Goal: Register for event/course

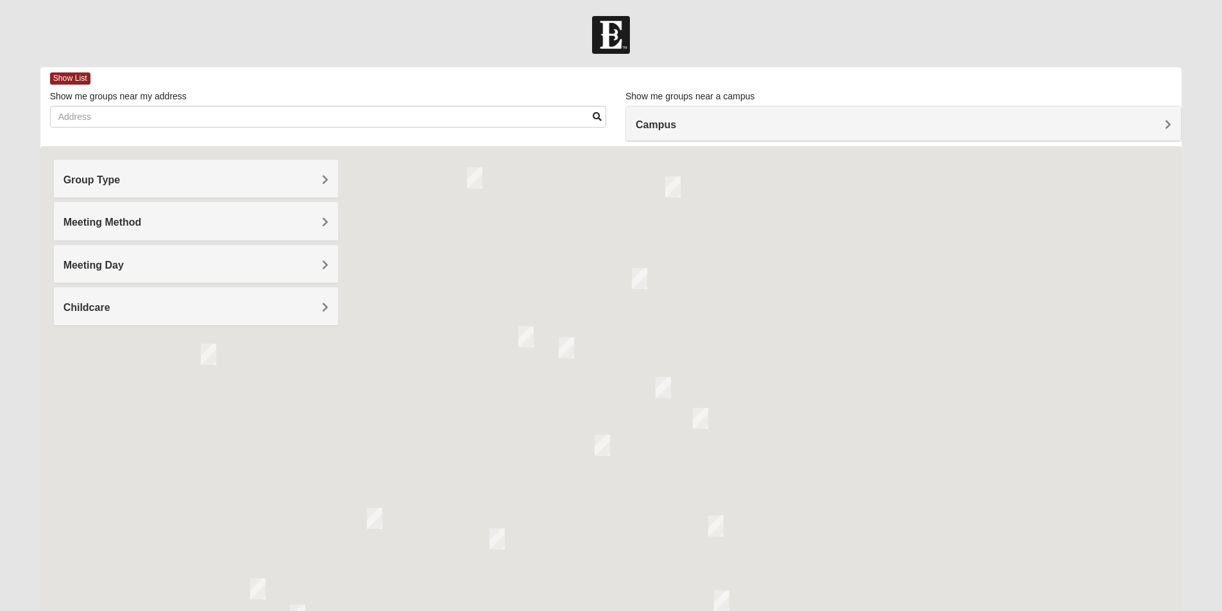
click at [121, 180] on span "Group Type" at bounding box center [91, 179] width 57 height 11
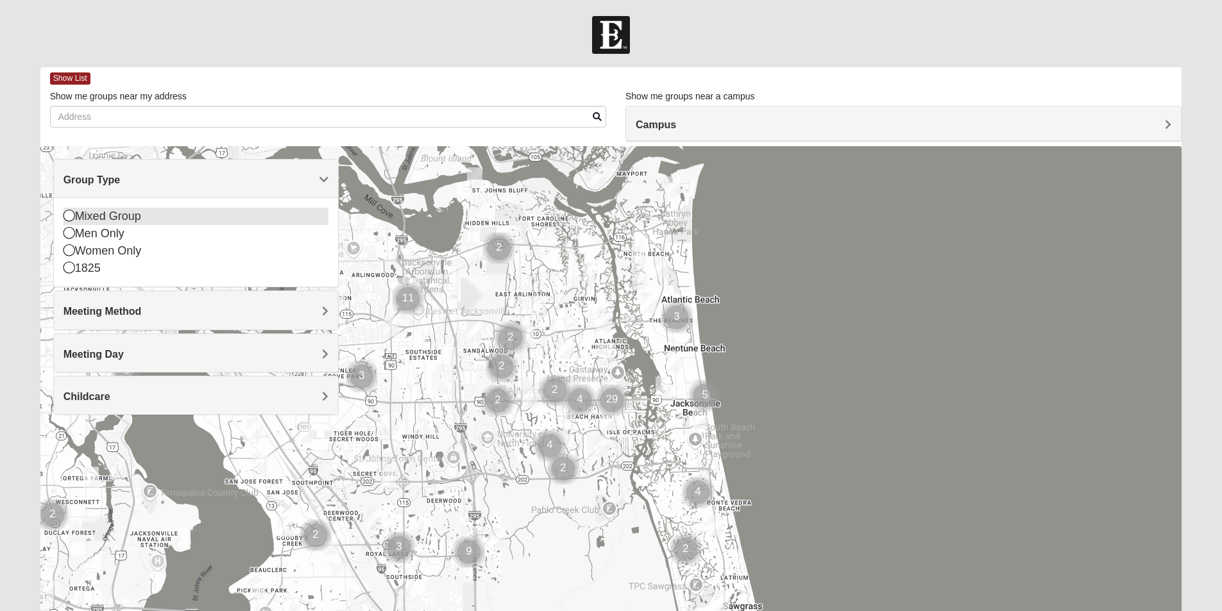
click at [69, 215] on icon at bounding box center [69, 216] width 12 height 12
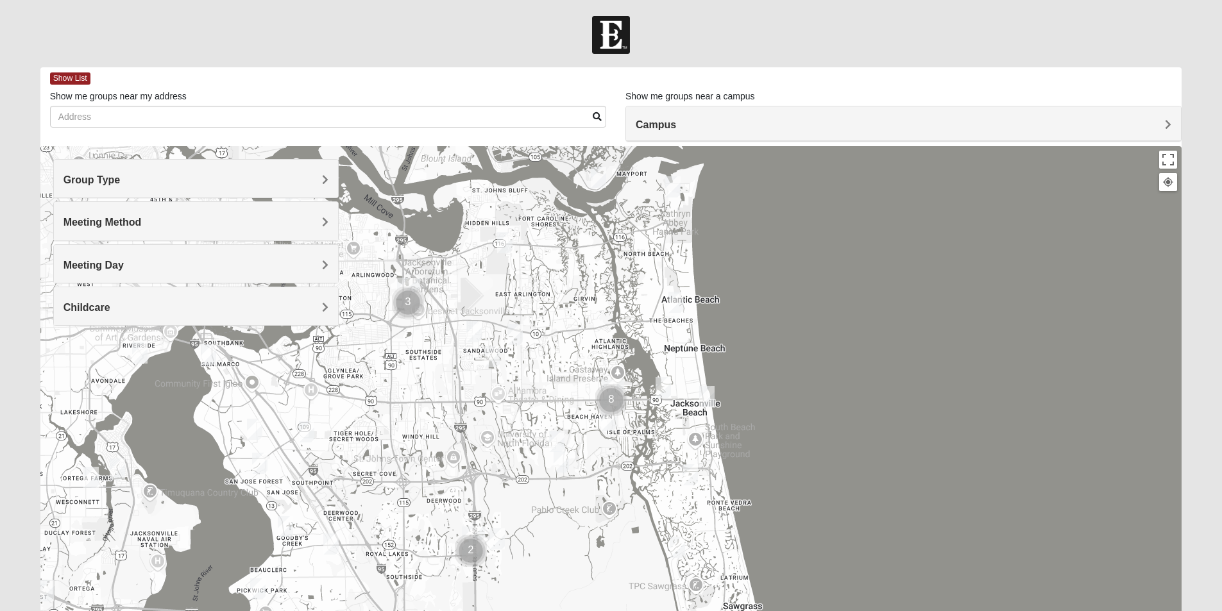
click at [142, 219] on span "Meeting Method" at bounding box center [102, 222] width 78 height 11
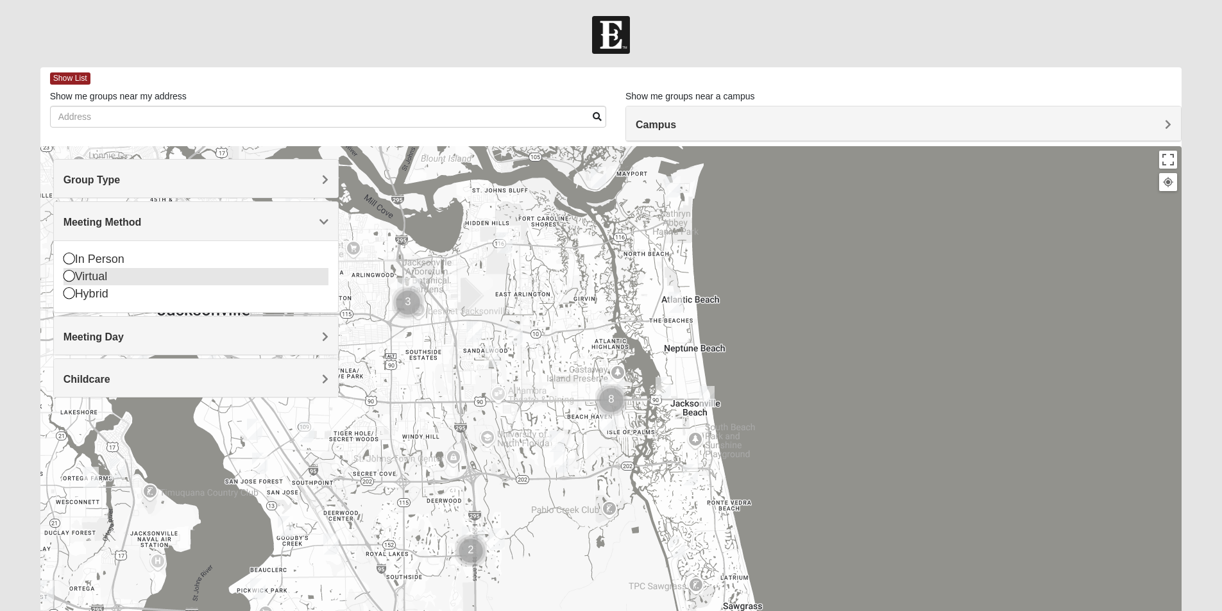
click at [70, 275] on icon at bounding box center [69, 276] width 12 height 12
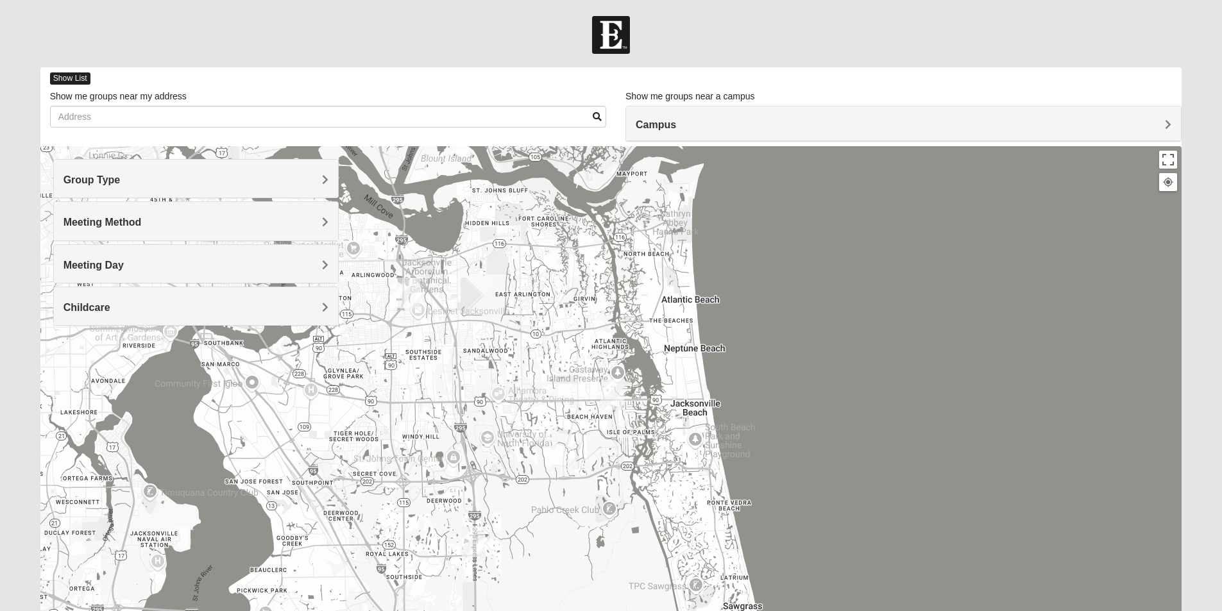
click at [79, 75] on span "Show List" at bounding box center [70, 78] width 40 height 12
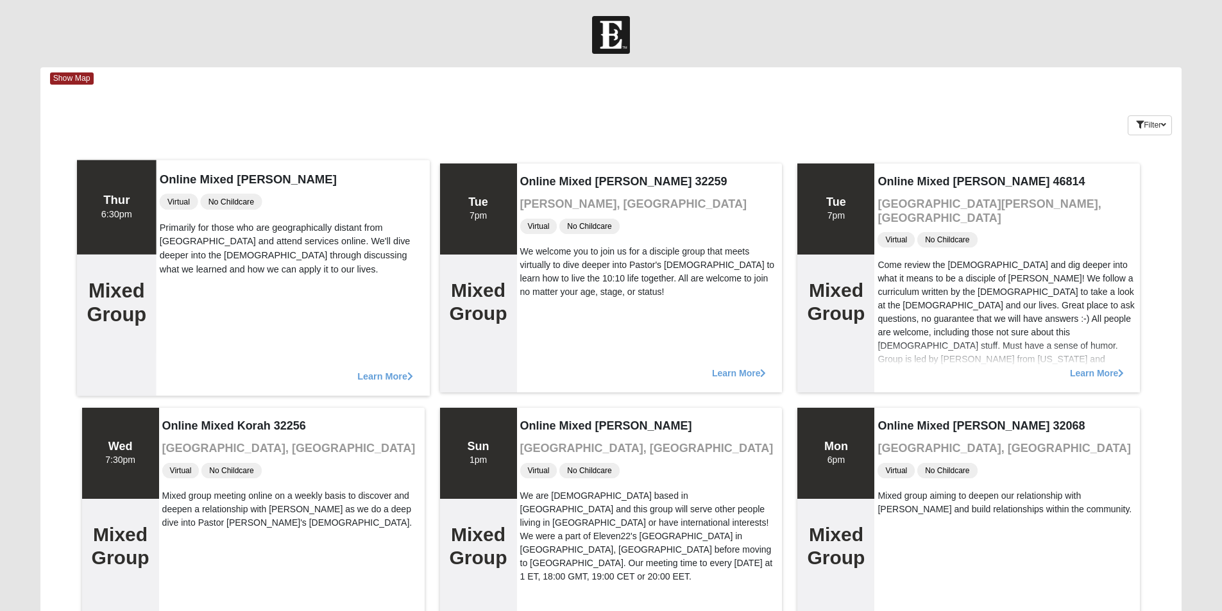
click at [383, 369] on span "Learn More" at bounding box center [385, 369] width 56 height 0
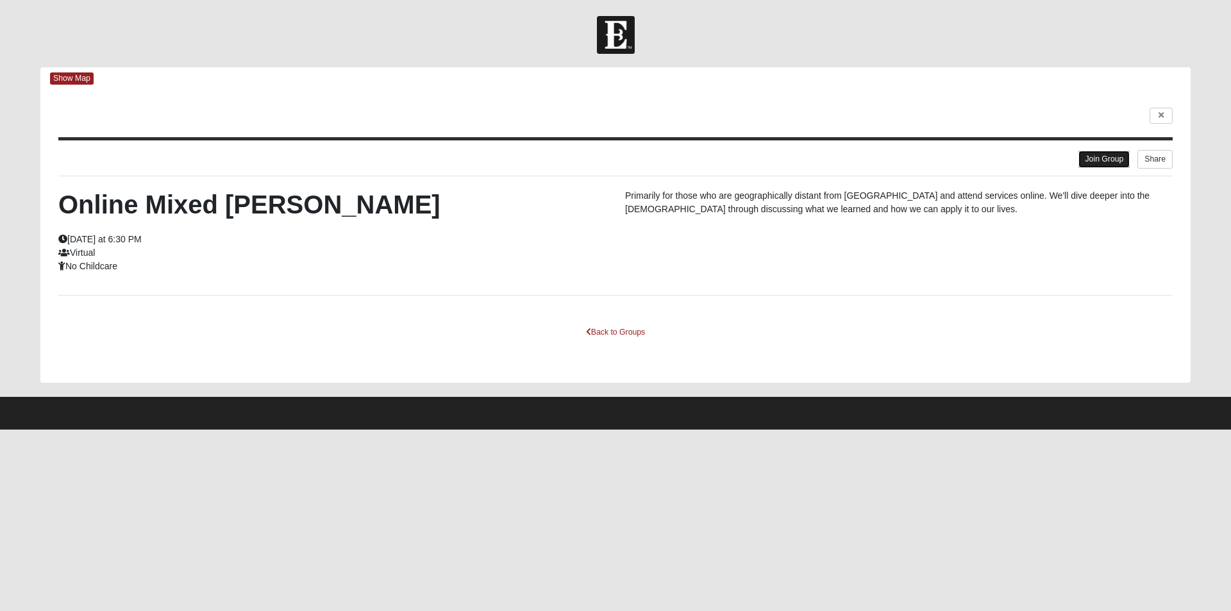
click at [1089, 160] on link "Join Group" at bounding box center [1104, 159] width 51 height 17
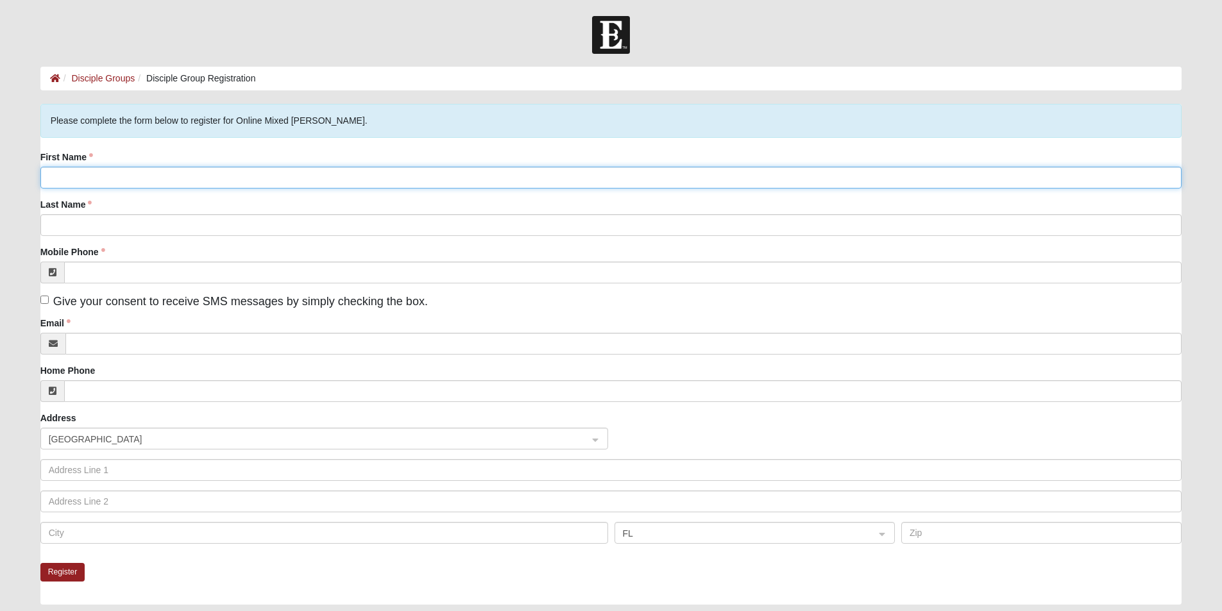
click at [110, 174] on input "First Name" at bounding box center [610, 178] width 1141 height 22
type input "Scott"
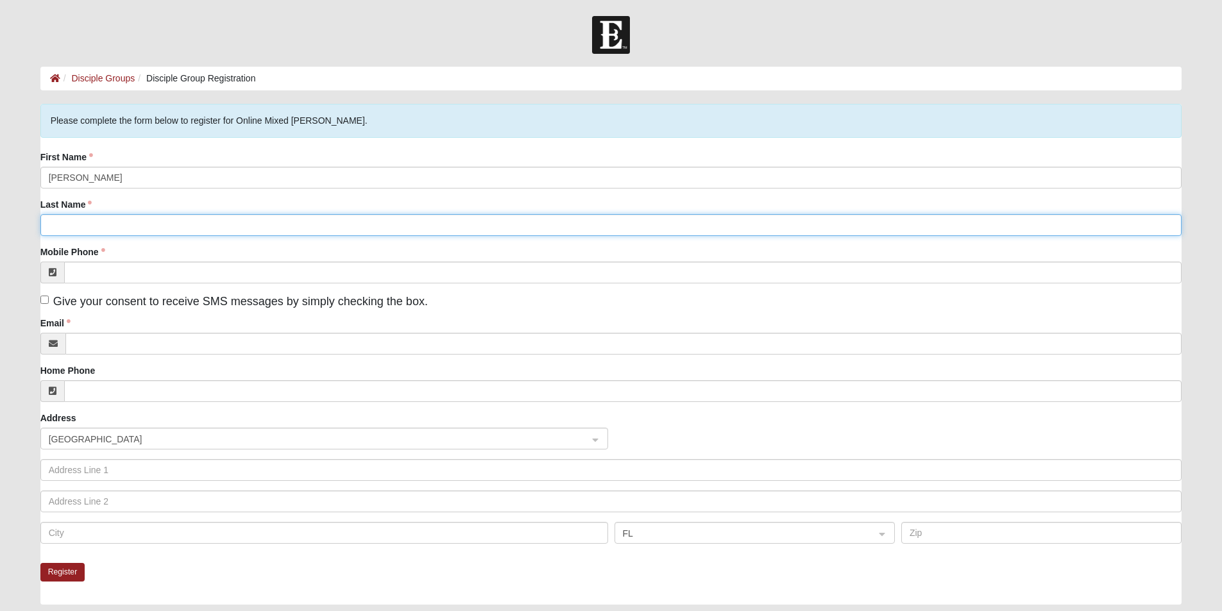
type input "Shindoll"
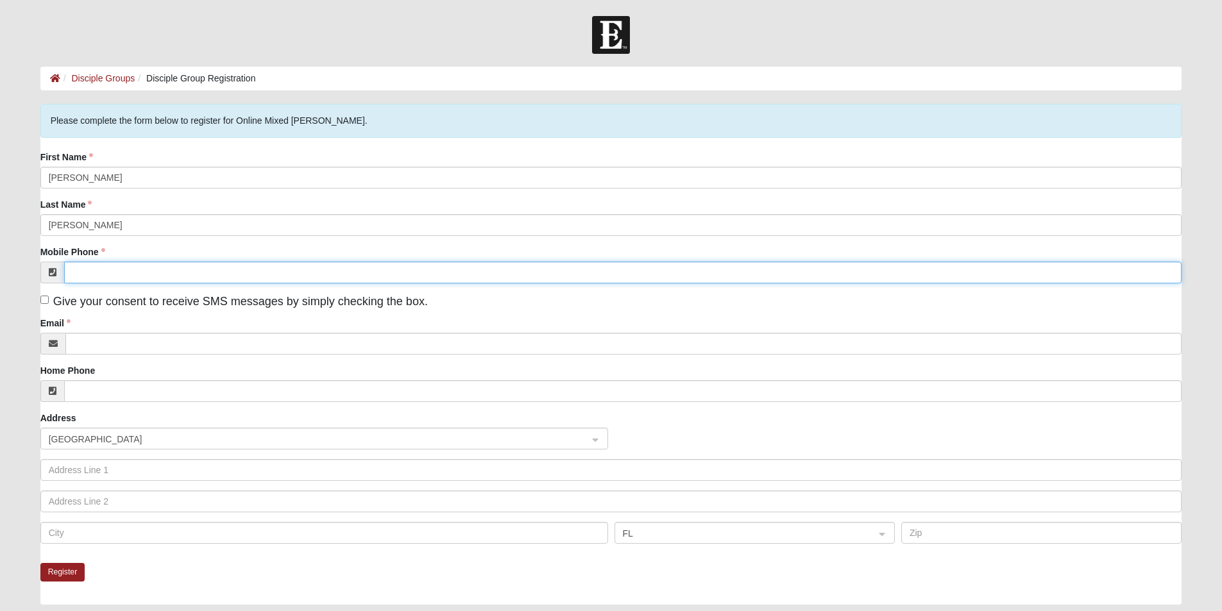
type input "(321) 503-4504"
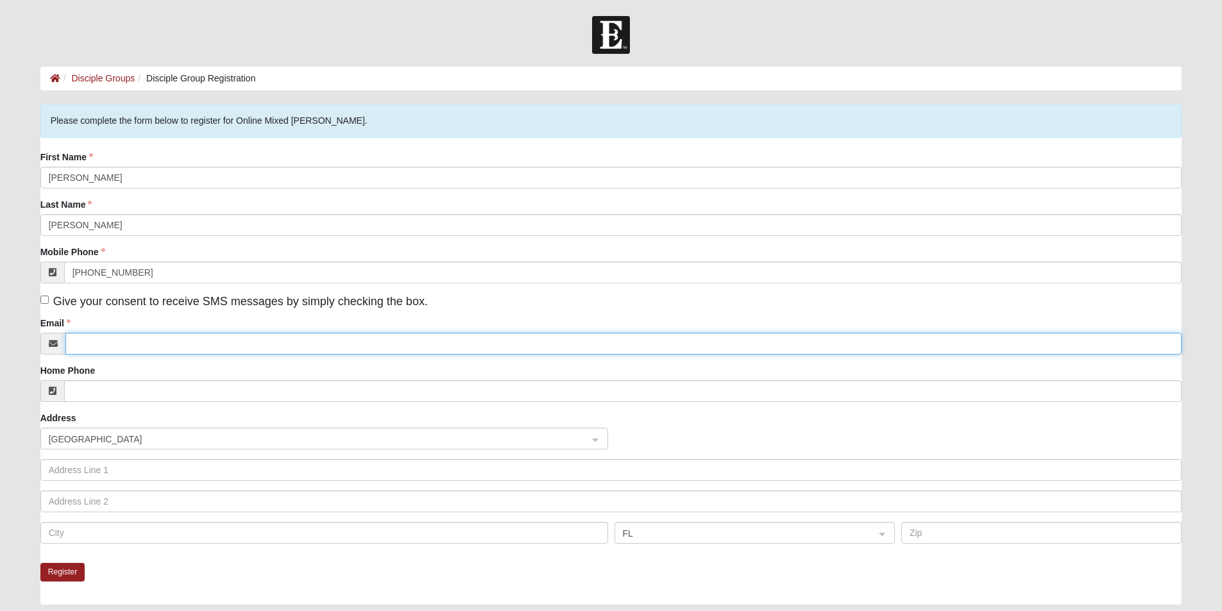
type input "sshindoll71@gmail.com"
type input "4220 hickory tree rd"
type input "st cloud"
type input "34772"
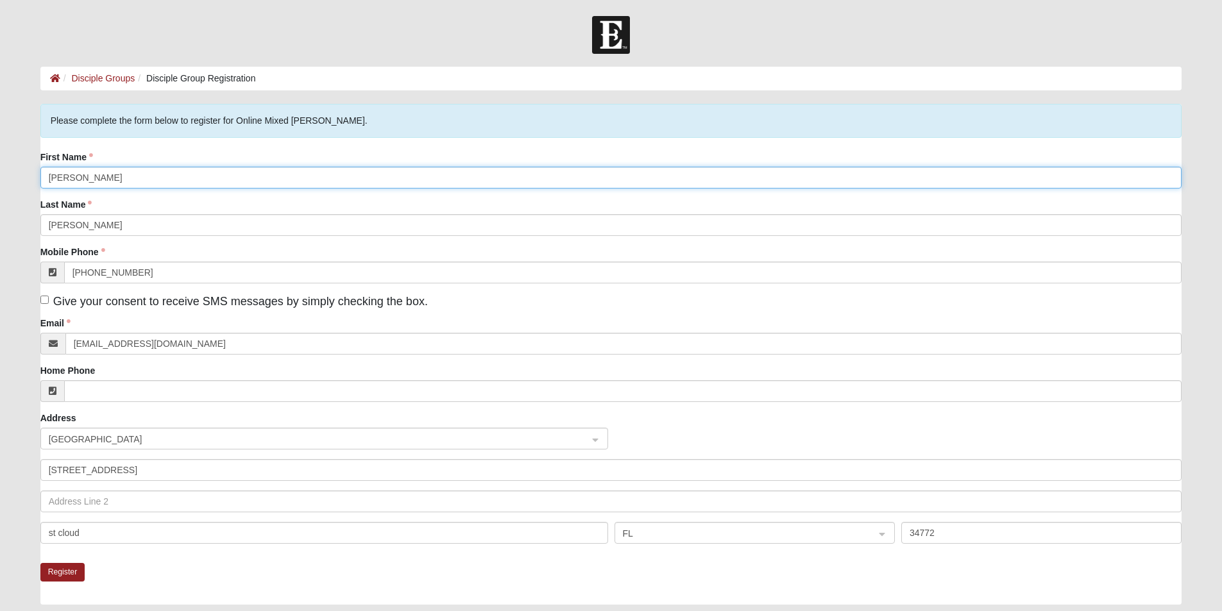
scroll to position [64, 0]
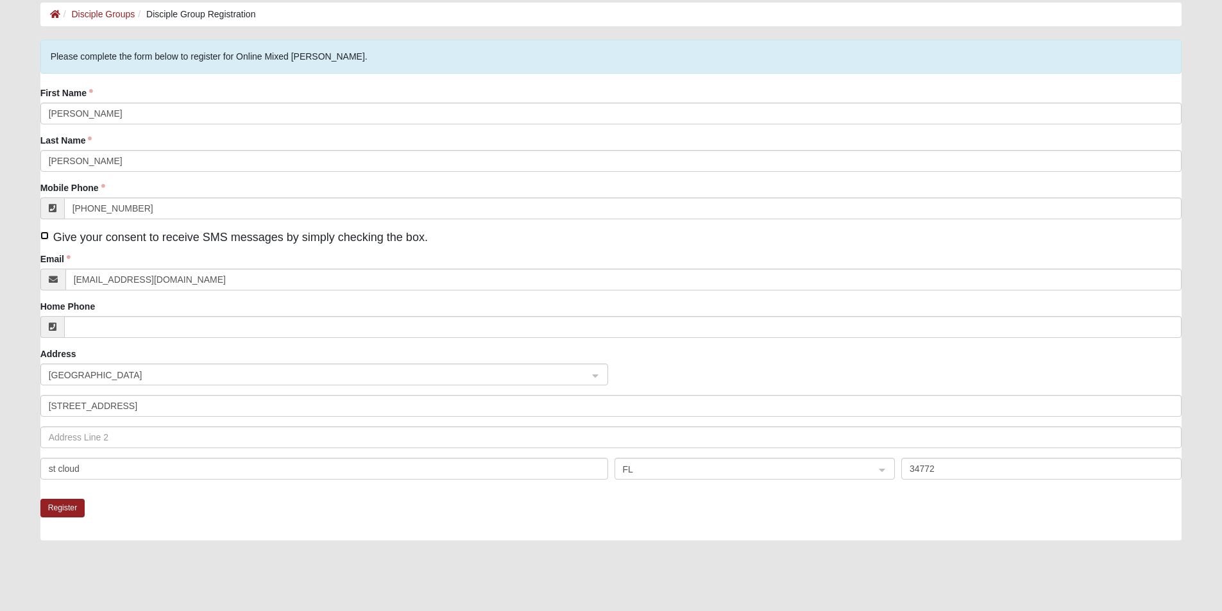
click at [44, 235] on input "Give your consent to receive SMS messages by simply checking the box." at bounding box center [44, 235] width 8 height 8
checkbox input "true"
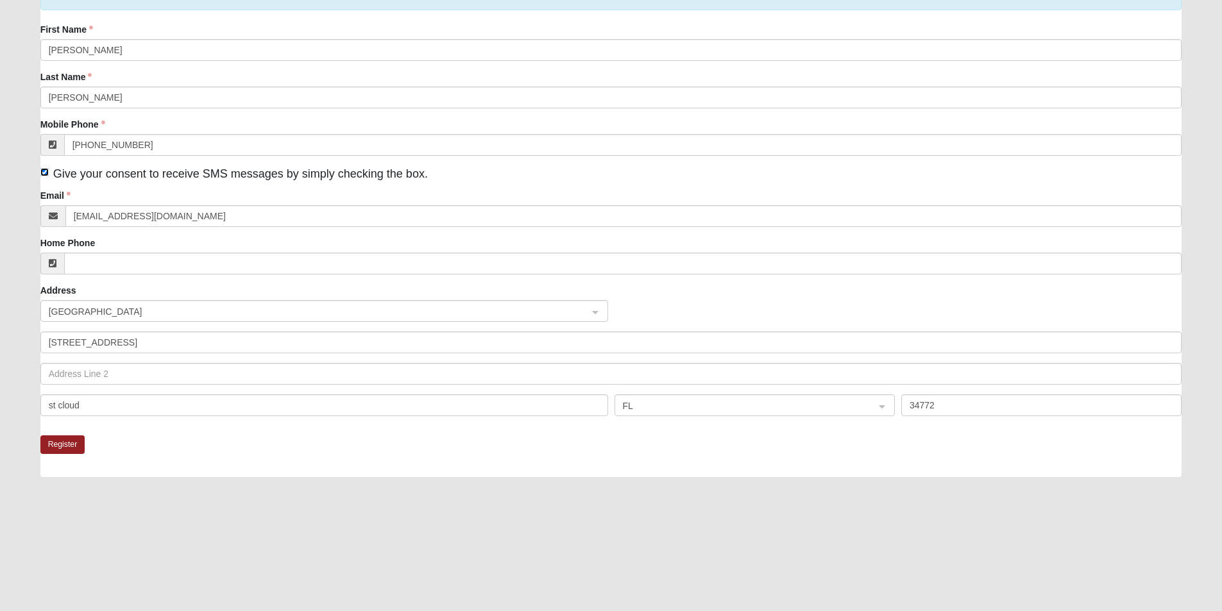
scroll to position [128, 0]
click at [63, 444] on button "Register" at bounding box center [62, 444] width 45 height 19
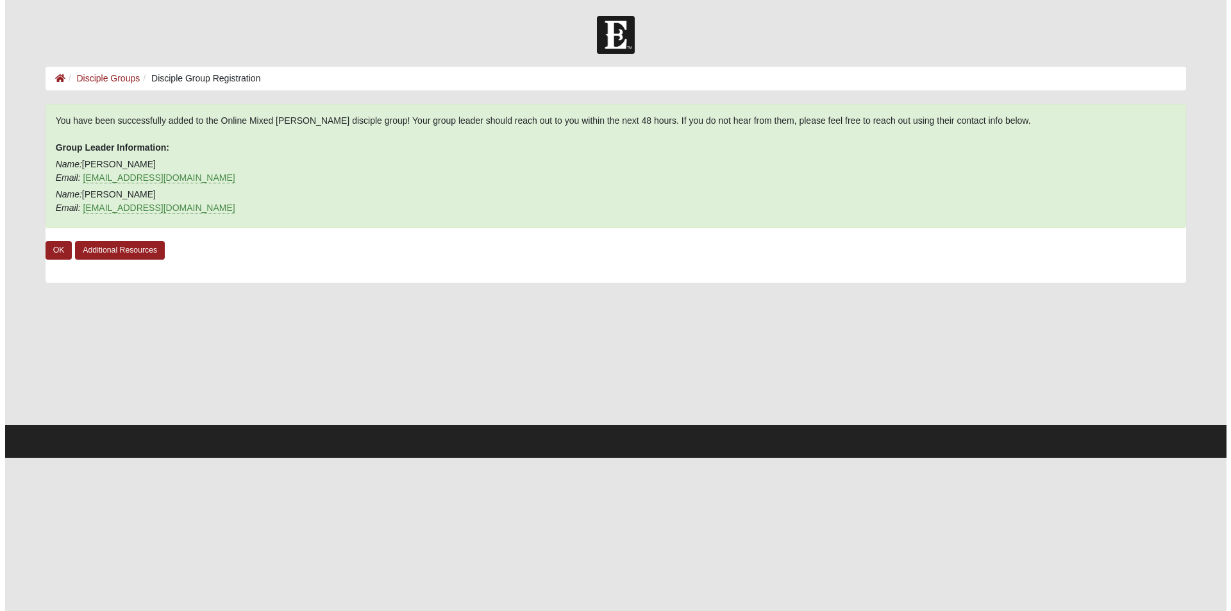
scroll to position [0, 0]
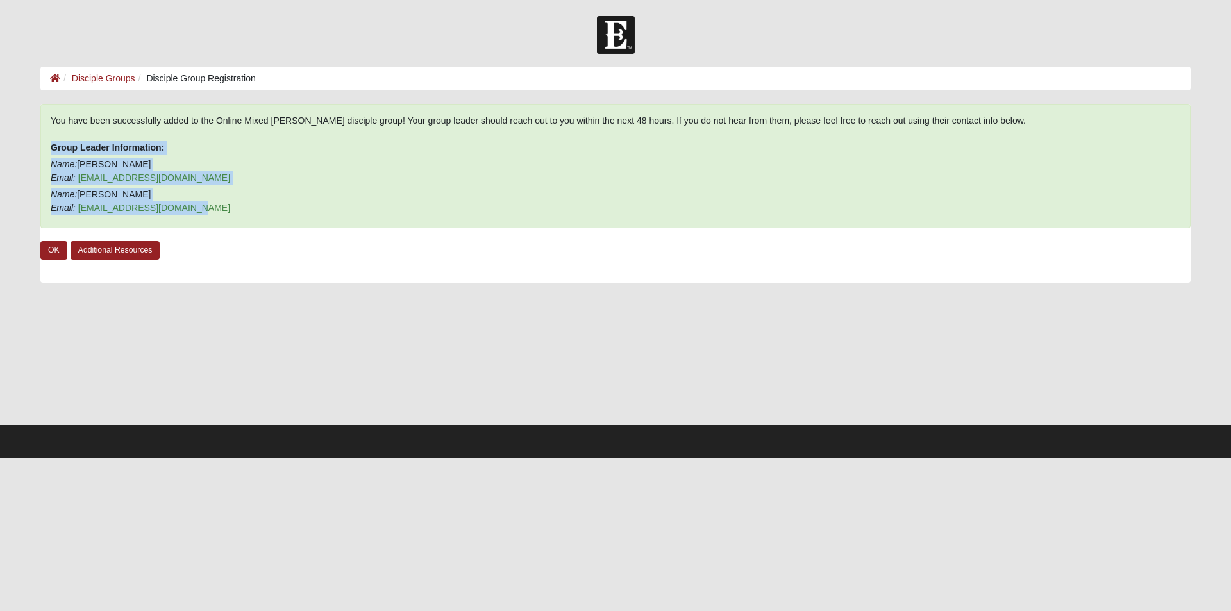
drag, startPoint x: 197, startPoint y: 206, endPoint x: 33, endPoint y: 144, distance: 175.3
click at [33, 144] on div "You have been successfully added to the Online Mixed Coker disciple group! Your…" at bounding box center [616, 264] width 1170 height 320
click at [53, 247] on link "OK" at bounding box center [53, 250] width 27 height 19
